Goal: Task Accomplishment & Management: Manage account settings

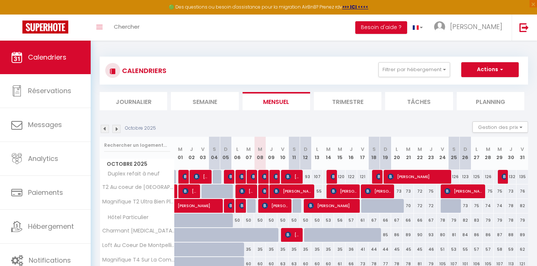
select select
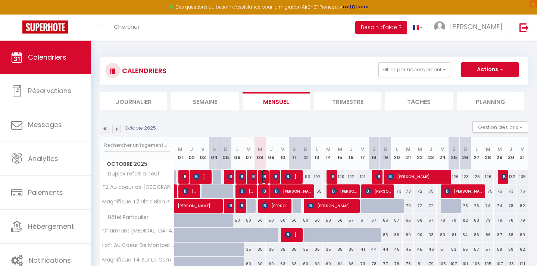
click at [263, 175] on img at bounding box center [265, 177] width 6 height 6
select select "OK"
select select "KO"
select select "0"
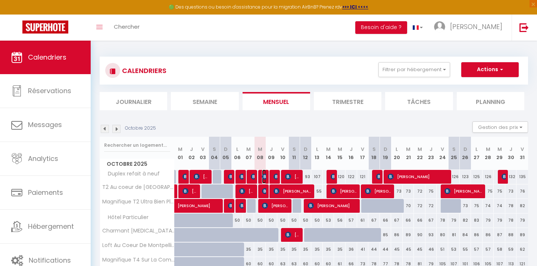
select select "1"
select select
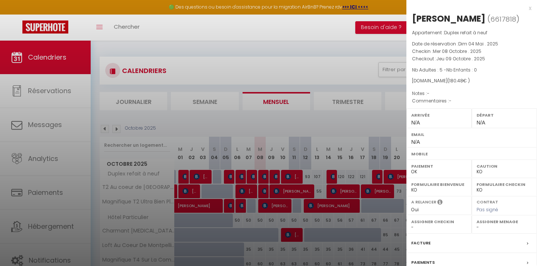
click at [263, 193] on div at bounding box center [268, 133] width 537 height 266
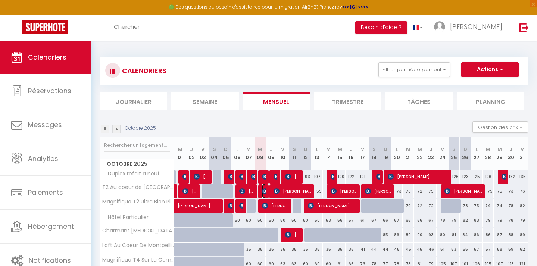
click at [263, 193] on img at bounding box center [265, 191] width 6 height 6
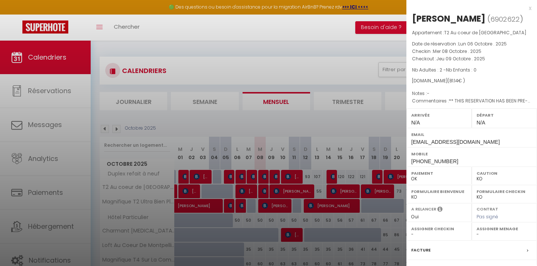
click at [530, 11] on div "x" at bounding box center [468, 8] width 125 height 9
